Goal: Transaction & Acquisition: Purchase product/service

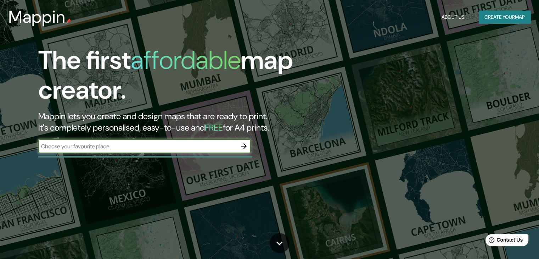
click at [166, 148] on input "text" at bounding box center [137, 146] width 198 height 8
type input "m"
type input "estación miramar [PERSON_NAME][GEOGRAPHIC_DATA]"
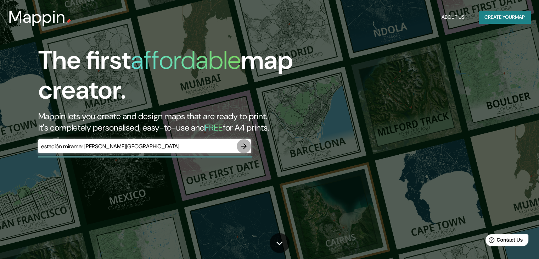
click at [243, 146] on icon "button" at bounding box center [244, 146] width 6 height 6
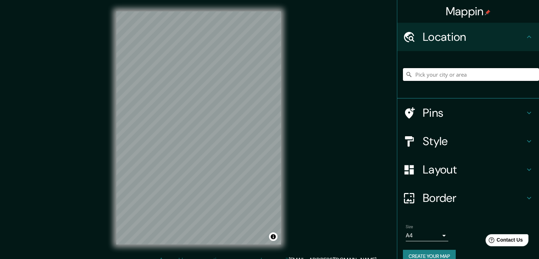
click at [454, 76] on input "Pick your city or area" at bounding box center [471, 74] width 136 height 13
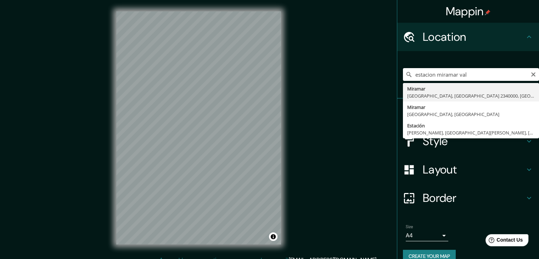
type input "[GEOGRAPHIC_DATA], [GEOGRAPHIC_DATA], [GEOGRAPHIC_DATA] 2340000, [GEOGRAPHIC_DA…"
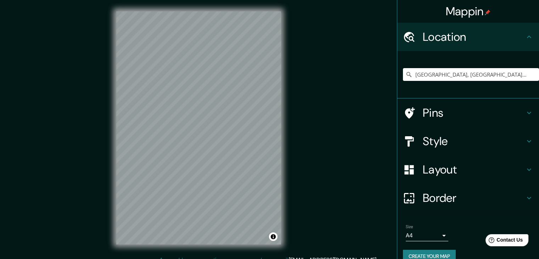
click at [47, 28] on div "Mappin Location [GEOGRAPHIC_DATA], [GEOGRAPHIC_DATA], [GEOGRAPHIC_DATA] 2340000…" at bounding box center [269, 133] width 539 height 267
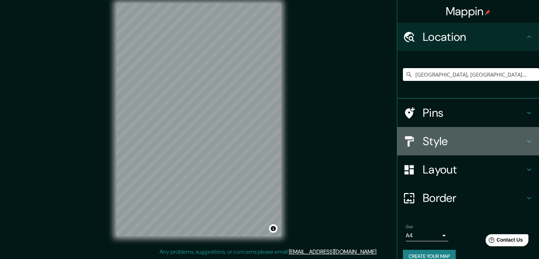
click at [527, 141] on icon at bounding box center [529, 141] width 4 height 2
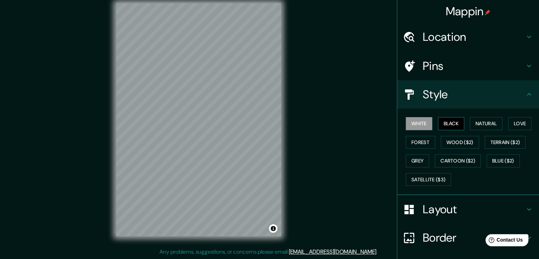
click at [442, 123] on button "Black" at bounding box center [451, 123] width 27 height 13
click at [417, 122] on button "White" at bounding box center [419, 123] width 27 height 13
click at [446, 120] on button "Black" at bounding box center [451, 123] width 27 height 13
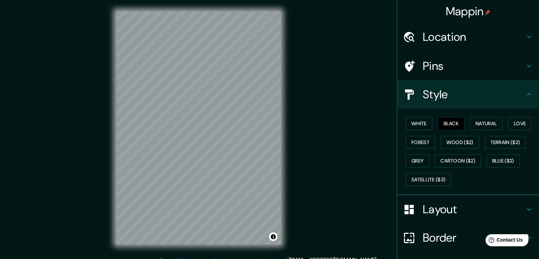
click at [113, 130] on div "© Mapbox © OpenStreetMap Improve this map" at bounding box center [198, 128] width 187 height 256
